Goal: Transaction & Acquisition: Purchase product/service

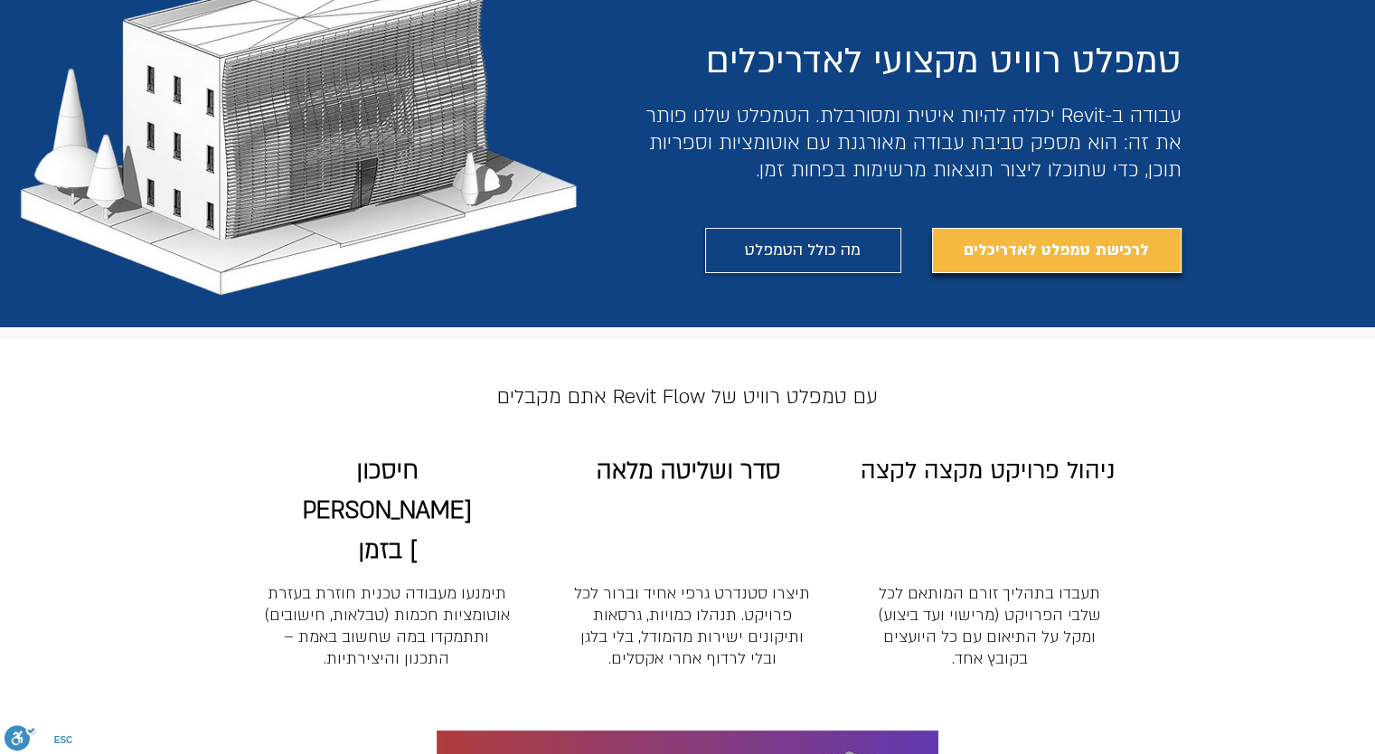
scroll to position [814, 0]
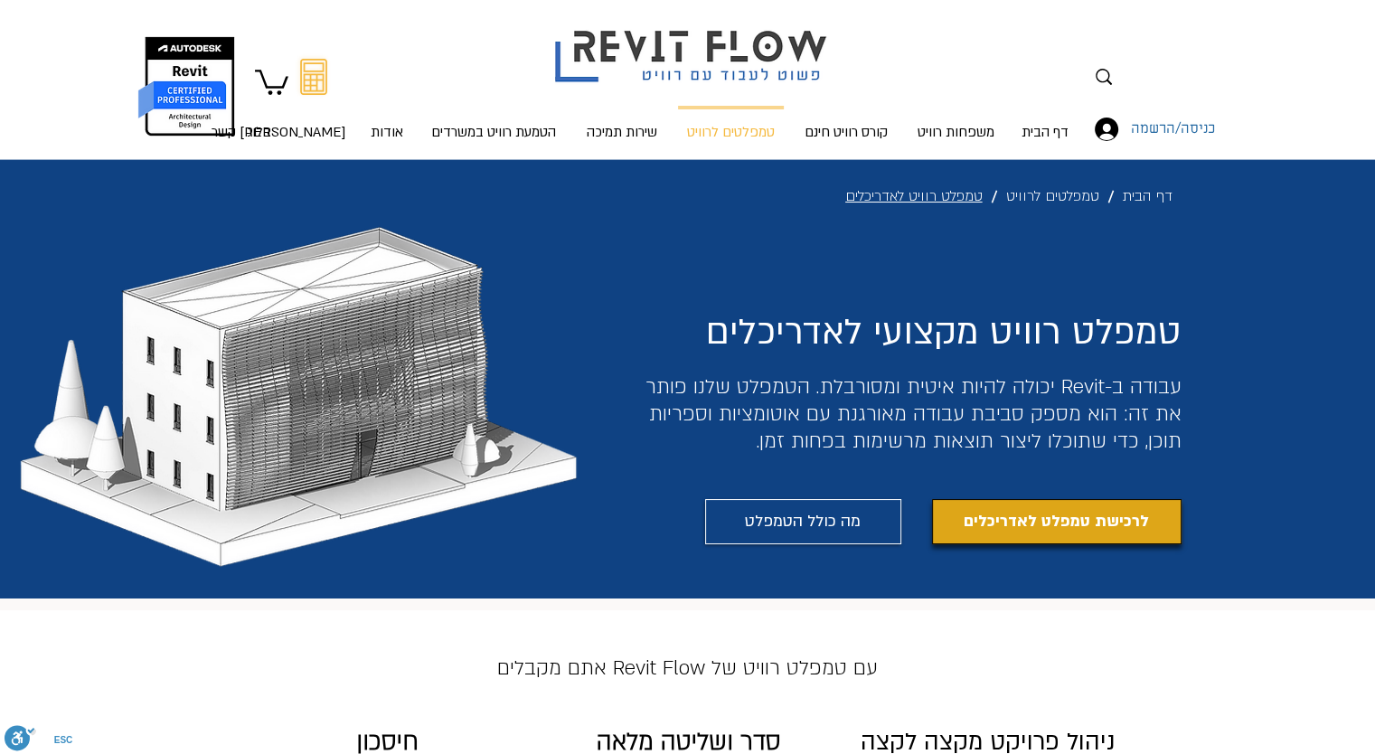
click at [1088, 521] on span "לרכישת טמפלט לאדריכלים" at bounding box center [1056, 521] width 185 height 25
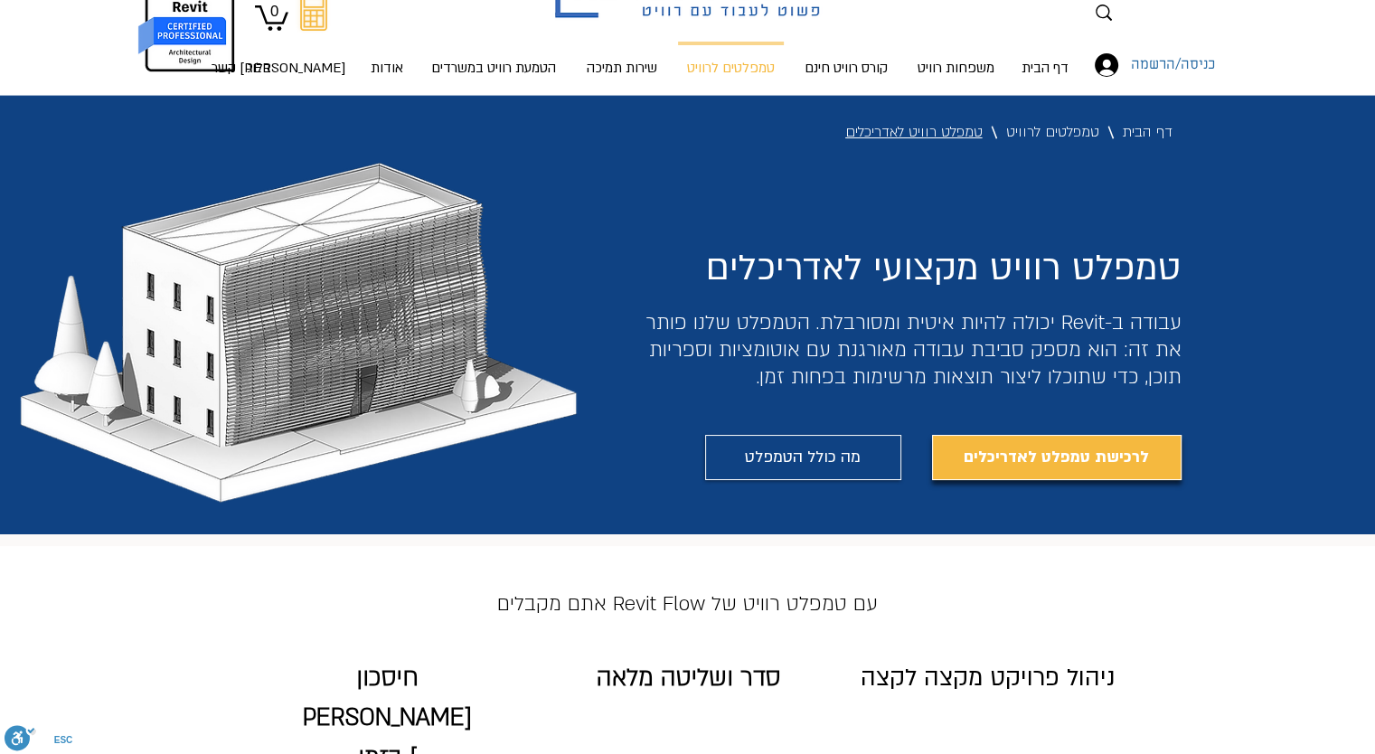
scroll to position [90, 0]
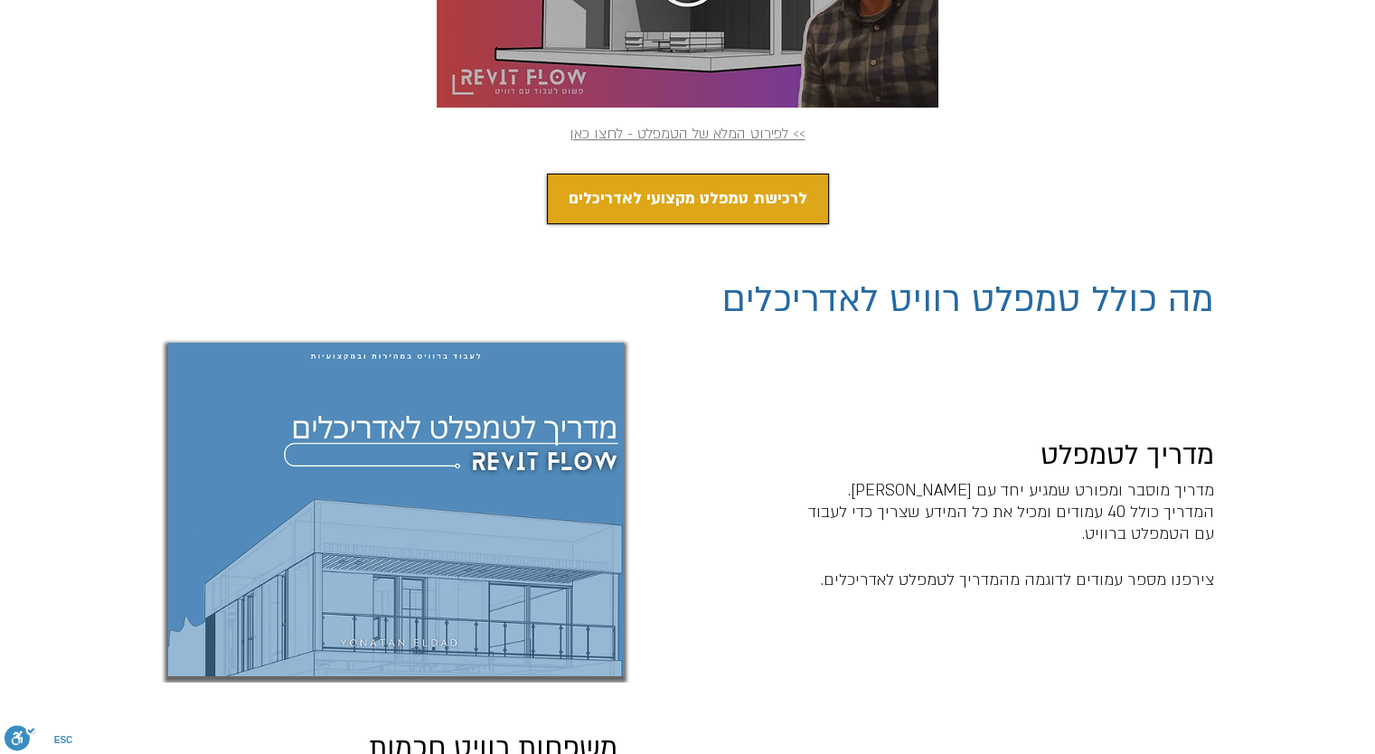
click at [713, 186] on span "לרכישת טמפלט מקצועי לאדריכלים" at bounding box center [688, 198] width 239 height 25
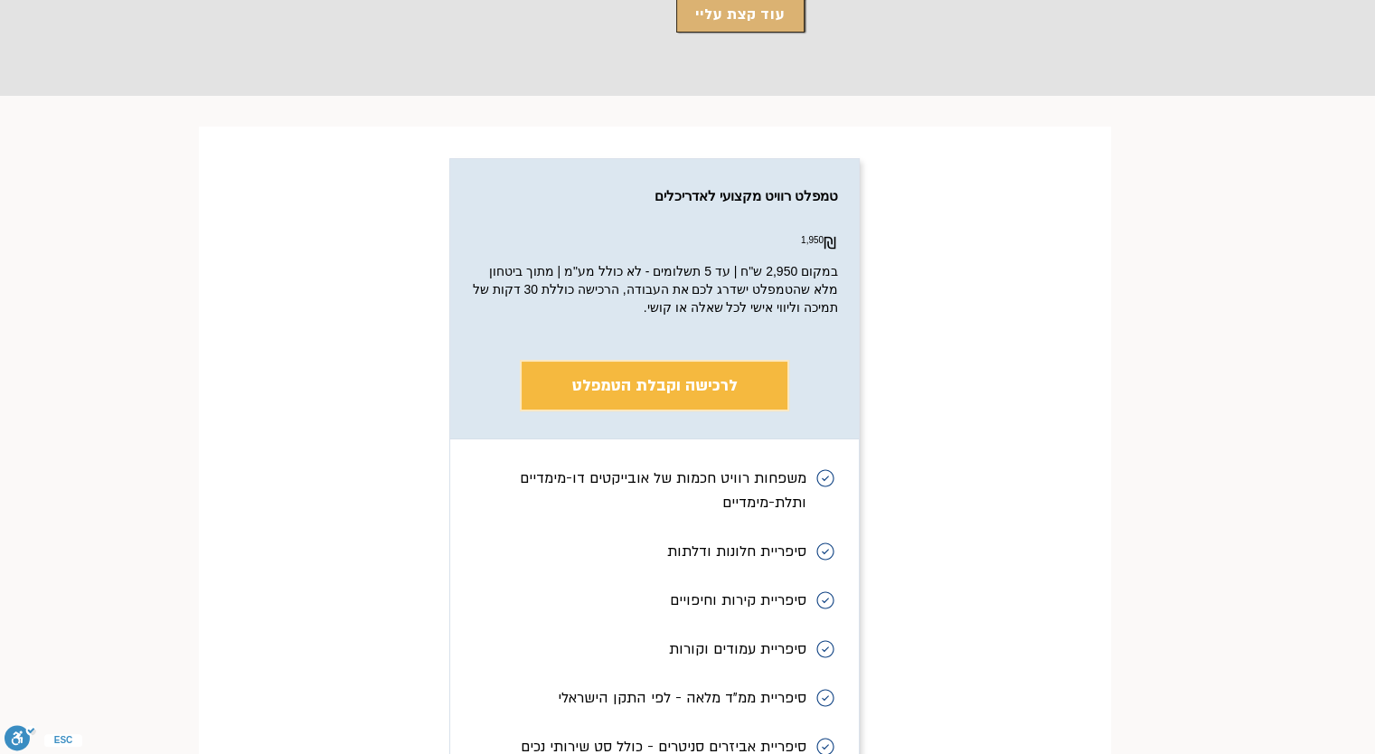
scroll to position [6966, 0]
